Goal: Find specific page/section: Find specific page/section

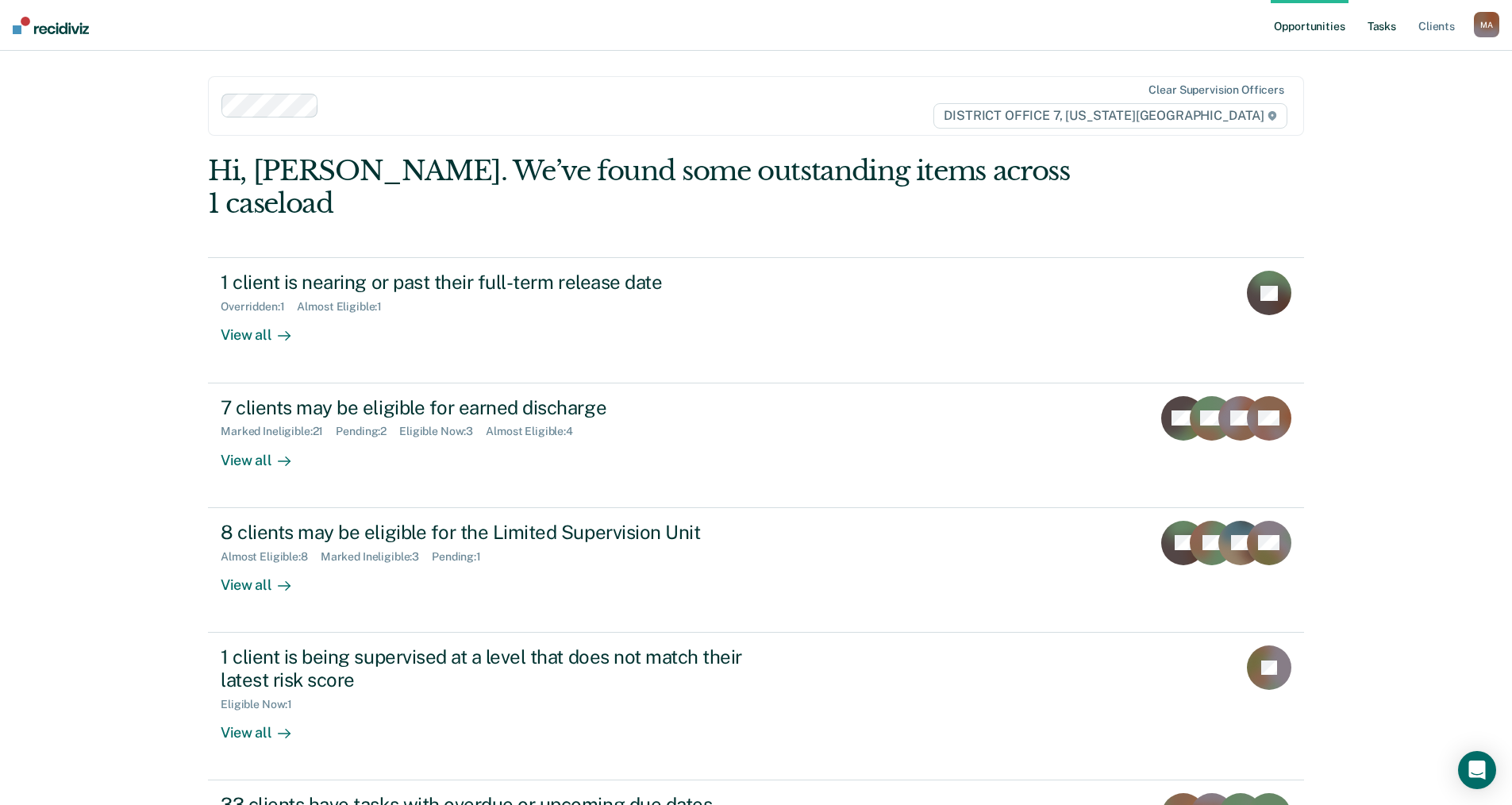
click at [1386, 32] on link "Tasks" at bounding box center [1382, 25] width 35 height 51
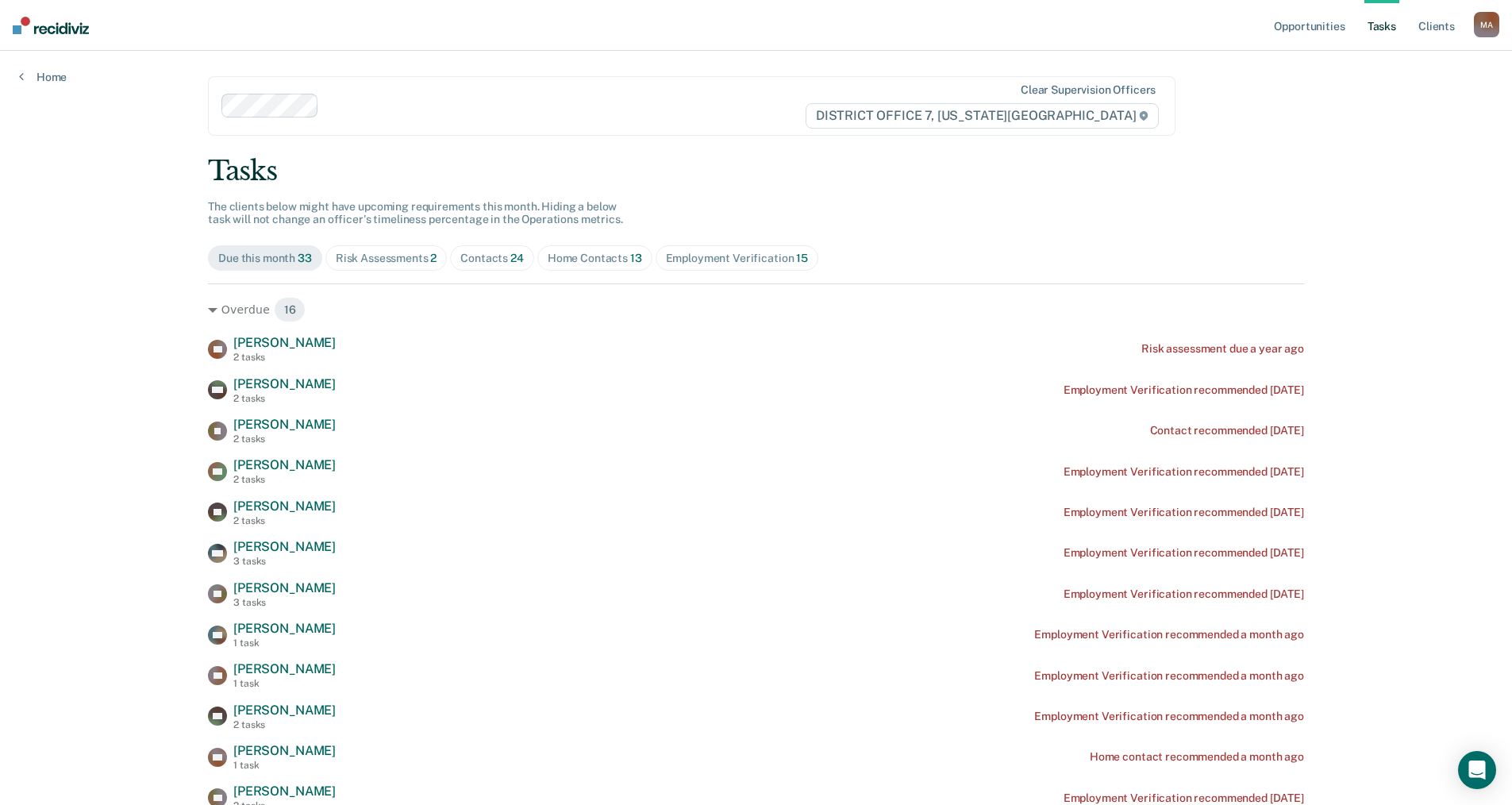
click at [619, 253] on div "Home Contacts 13" at bounding box center [595, 258] width 95 height 14
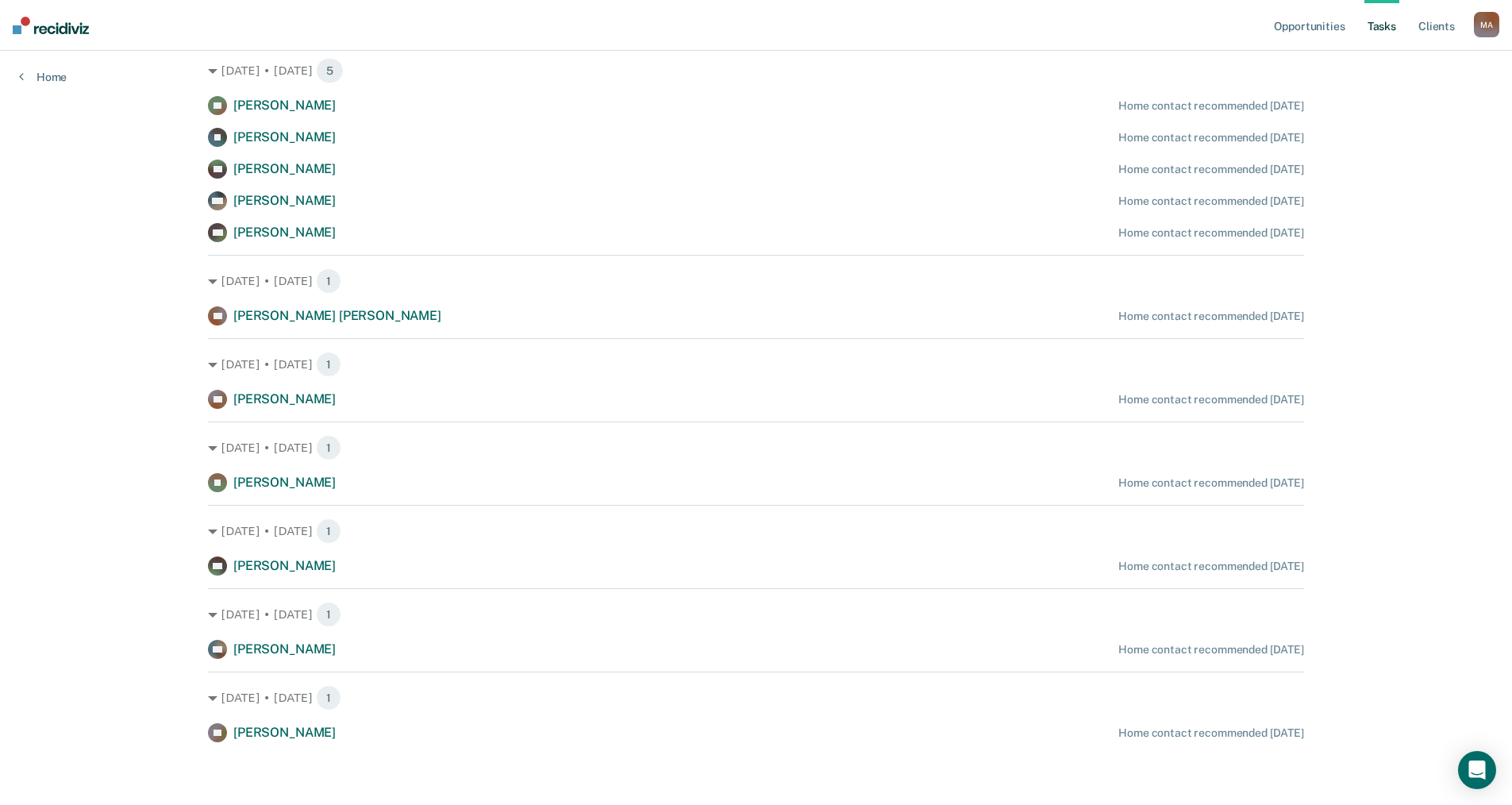
scroll to position [406, 0]
click at [1380, 22] on link "Tasks" at bounding box center [1382, 25] width 35 height 51
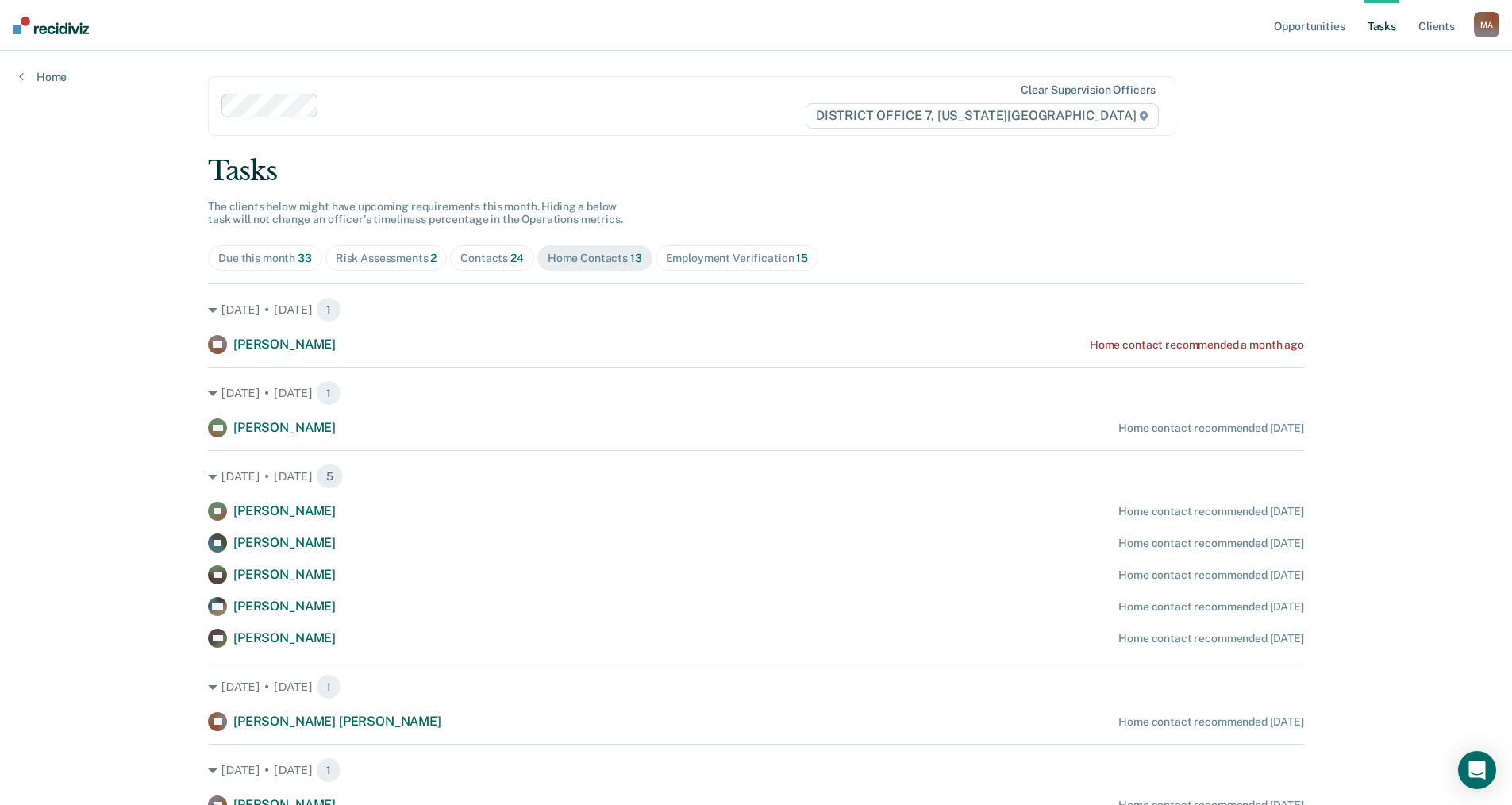
click at [130, 571] on div "Opportunities Tasks Client s [PERSON_NAME], [PERSON_NAME] Profile How it works …" at bounding box center [756, 605] width 1512 height 1211
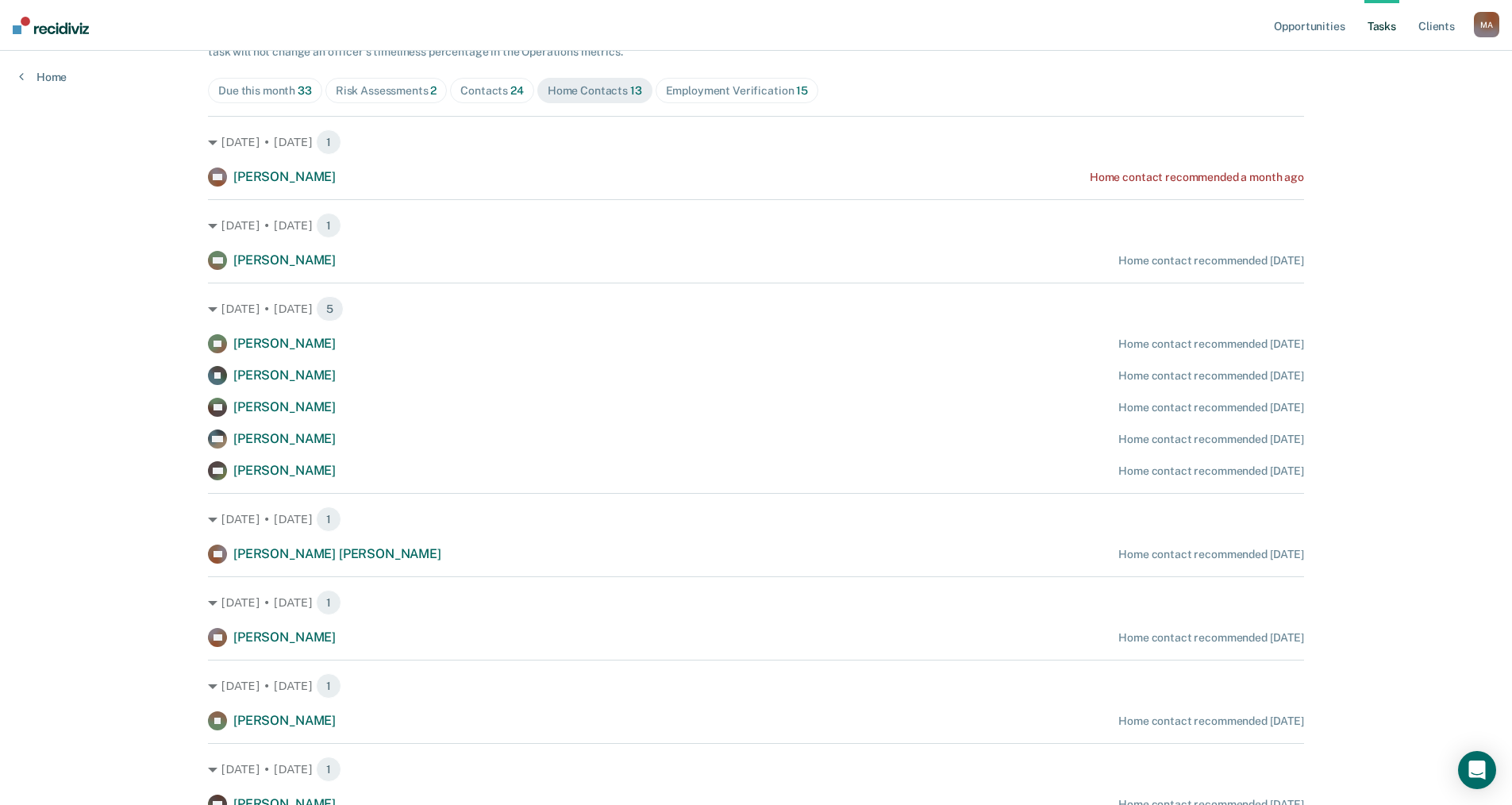
scroll to position [317, 0]
